Goal: Task Accomplishment & Management: Complete application form

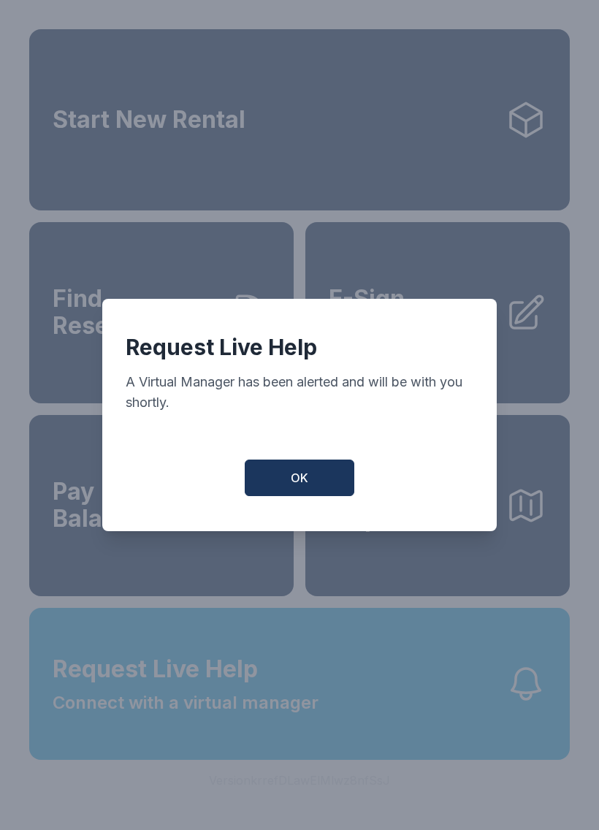
click at [318, 475] on button "OK" at bounding box center [300, 477] width 110 height 37
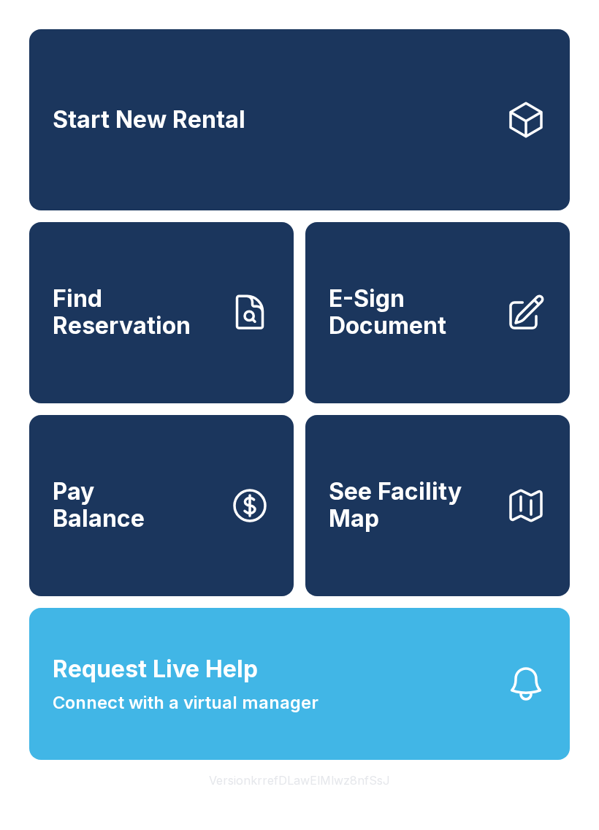
click at [415, 339] on span "E-Sign Document" at bounding box center [411, 312] width 165 height 53
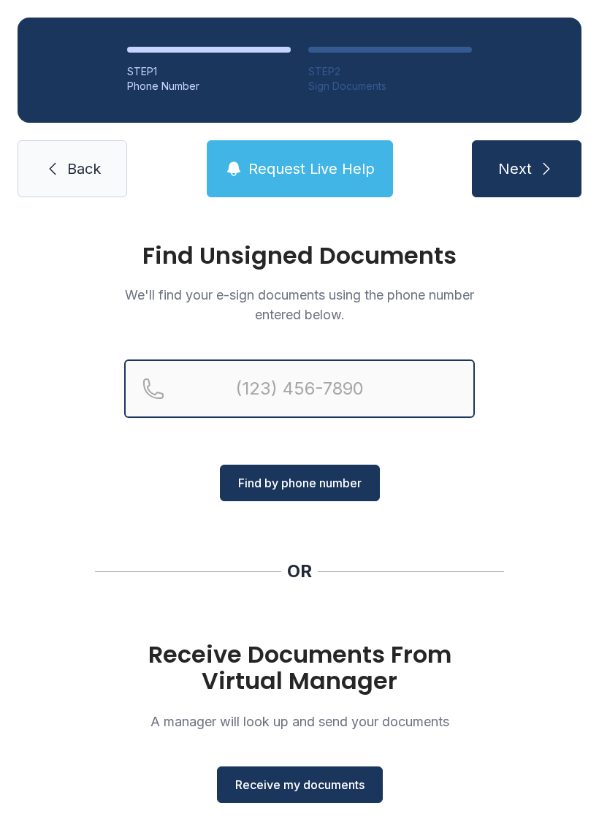
click at [311, 383] on input "Reservation phone number" at bounding box center [299, 388] width 351 height 58
type input "[PHONE_NUMBER]"
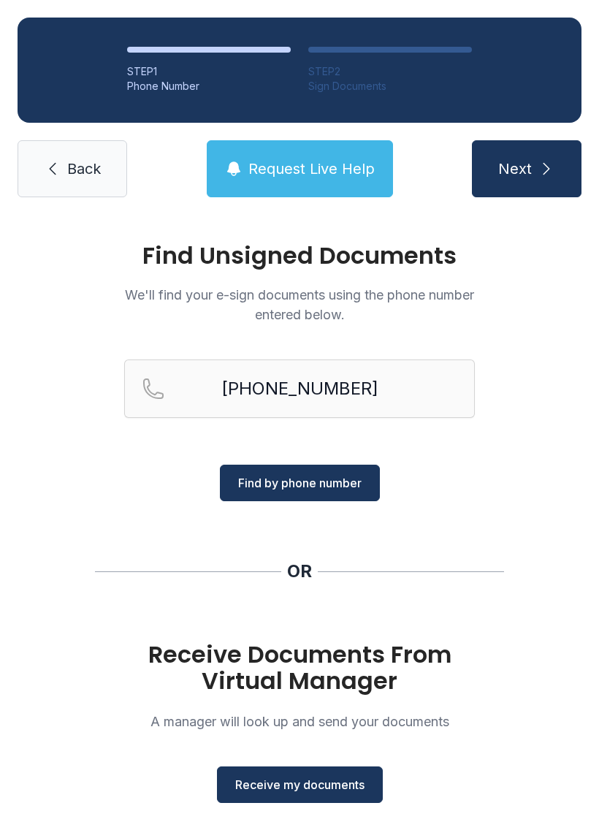
click at [526, 164] on span "Next" at bounding box center [515, 168] width 34 height 20
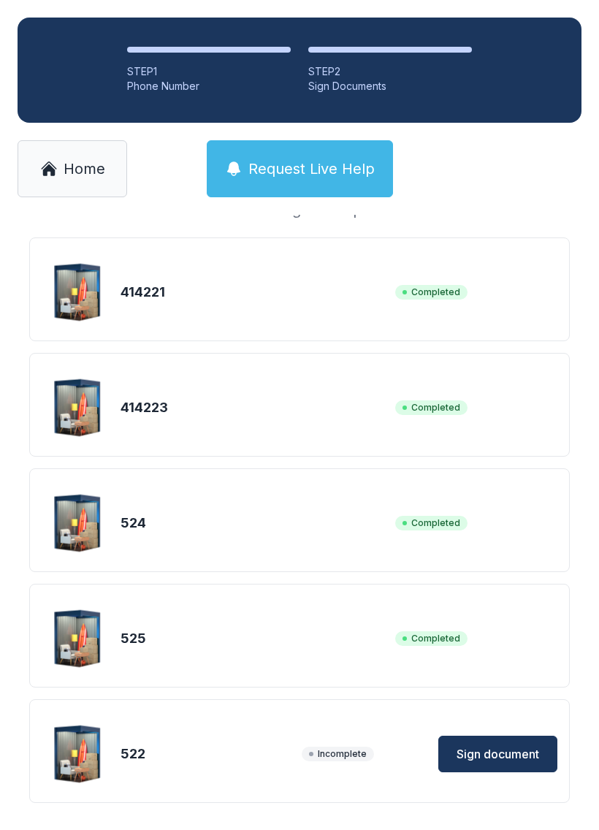
scroll to position [111, 0]
click at [499, 750] on span "Sign document" at bounding box center [497, 755] width 83 height 18
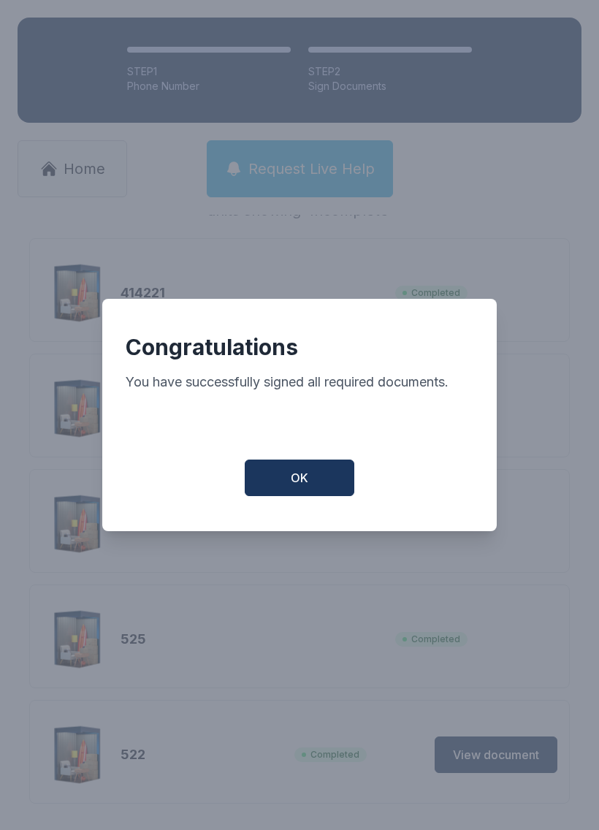
click at [309, 482] on button "OK" at bounding box center [300, 477] width 110 height 37
